Goal: Obtain resource: Download file/media

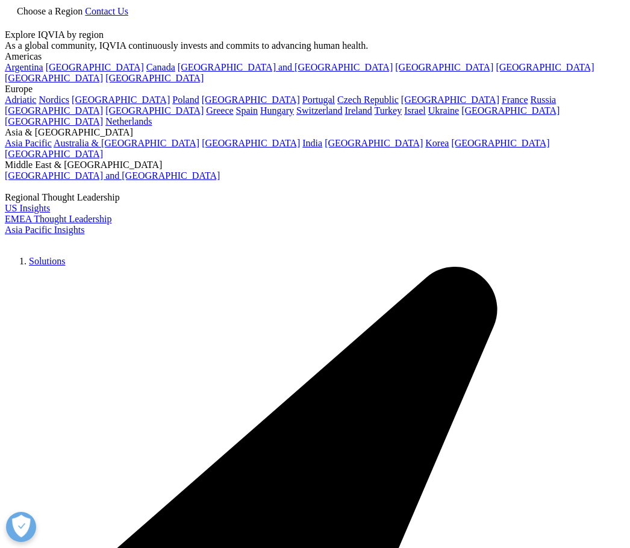
scroll to position [666, 594]
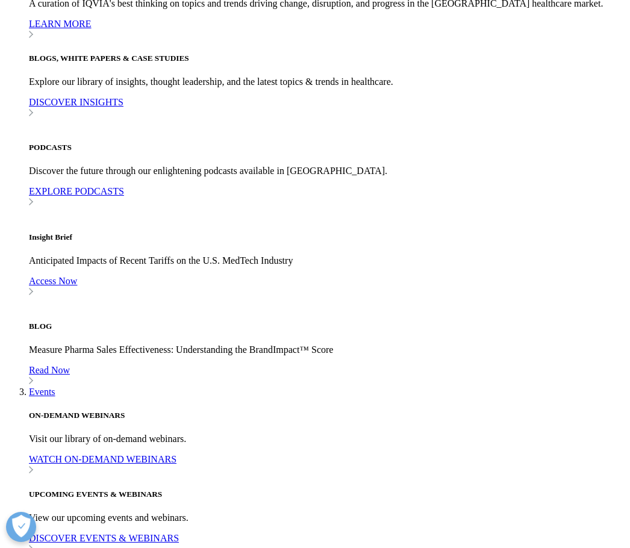
scroll to position [2350, 0]
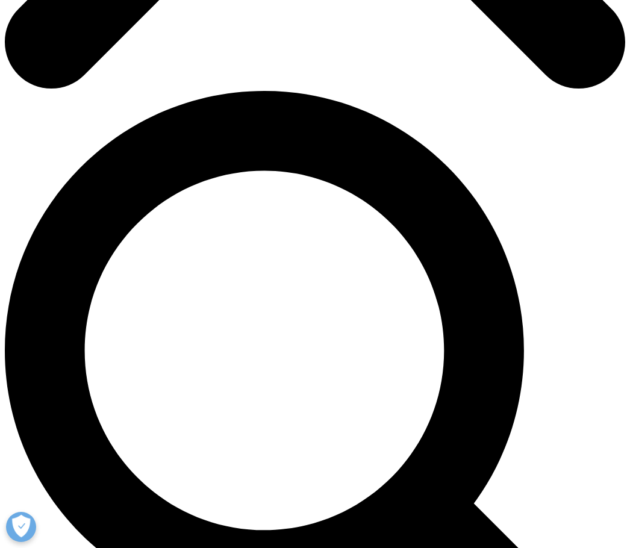
scroll to position [542, 0]
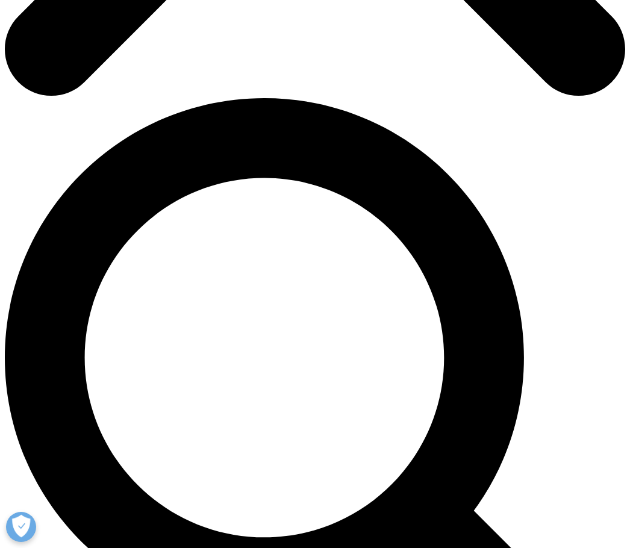
type input "Juan Camilo"
type input "Zapata Giraldo"
type input "ANTARES2119@GMAIL.COM"
type input "Independiente"
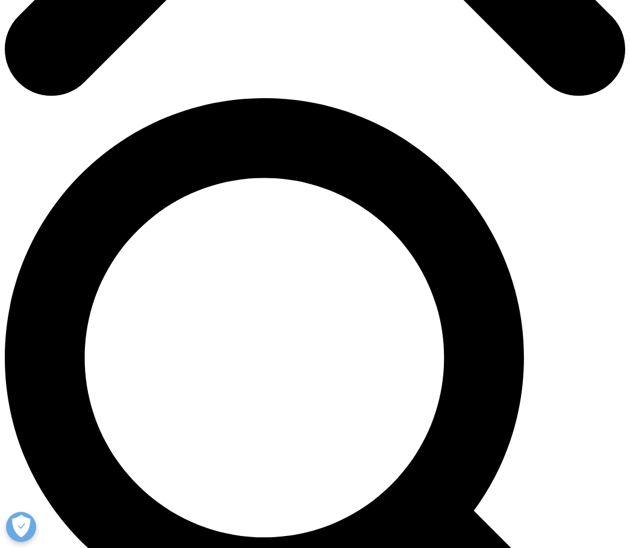
select select "[GEOGRAPHIC_DATA]"
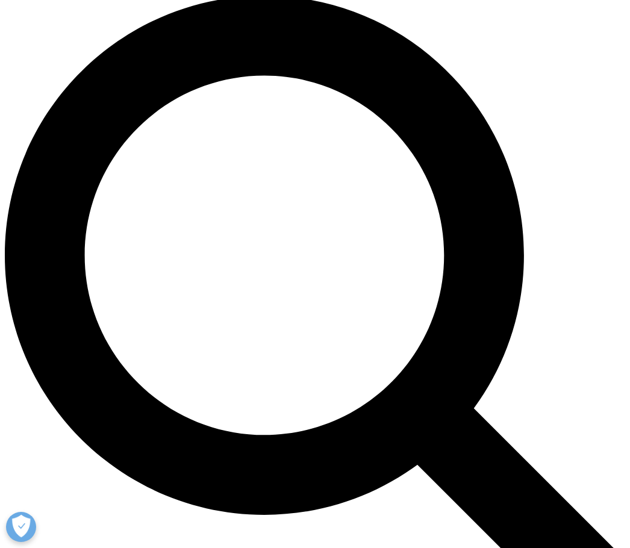
scroll to position [663, 0]
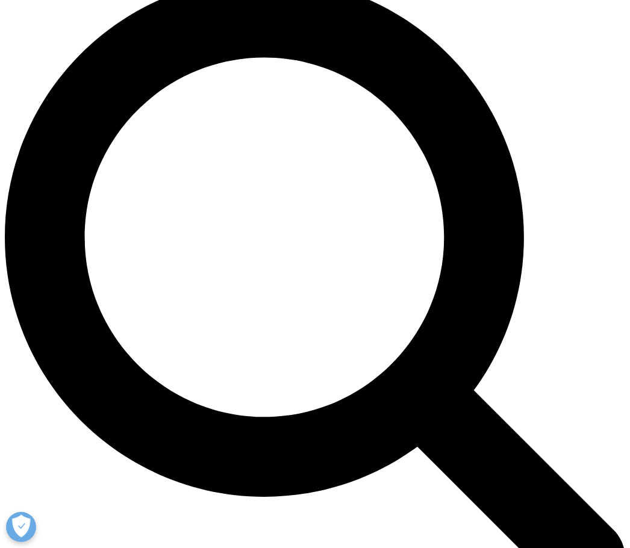
type input "Students"
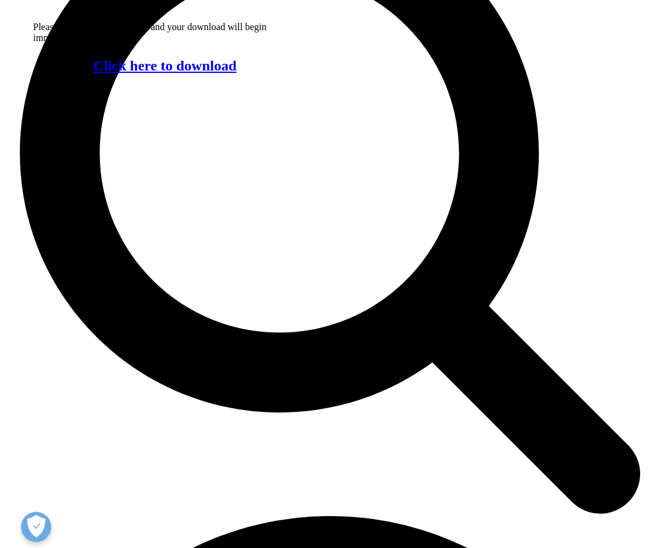
scroll to position [226, 594]
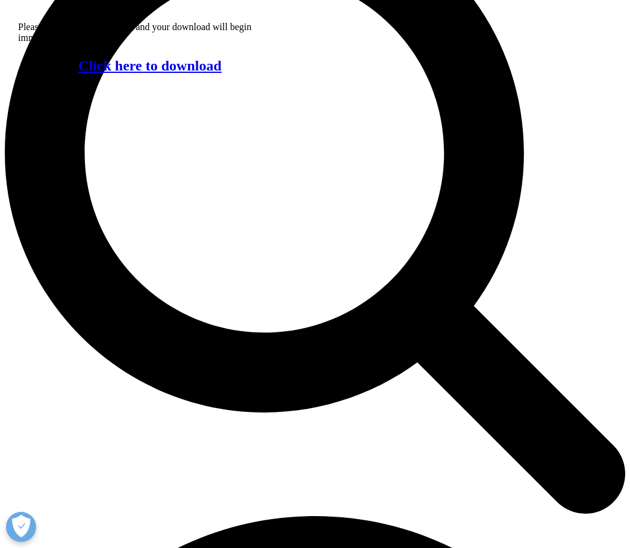
click at [158, 66] on link "Click here to download" at bounding box center [149, 66] width 143 height 16
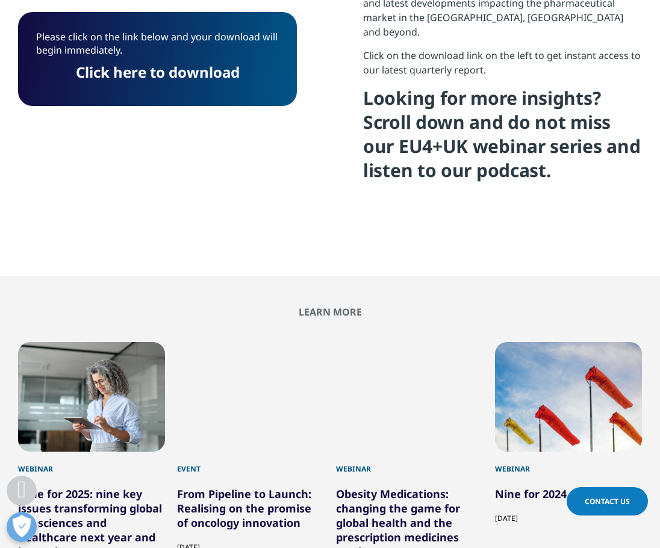
scroll to position [94, 279]
